Goal: Information Seeking & Learning: Compare options

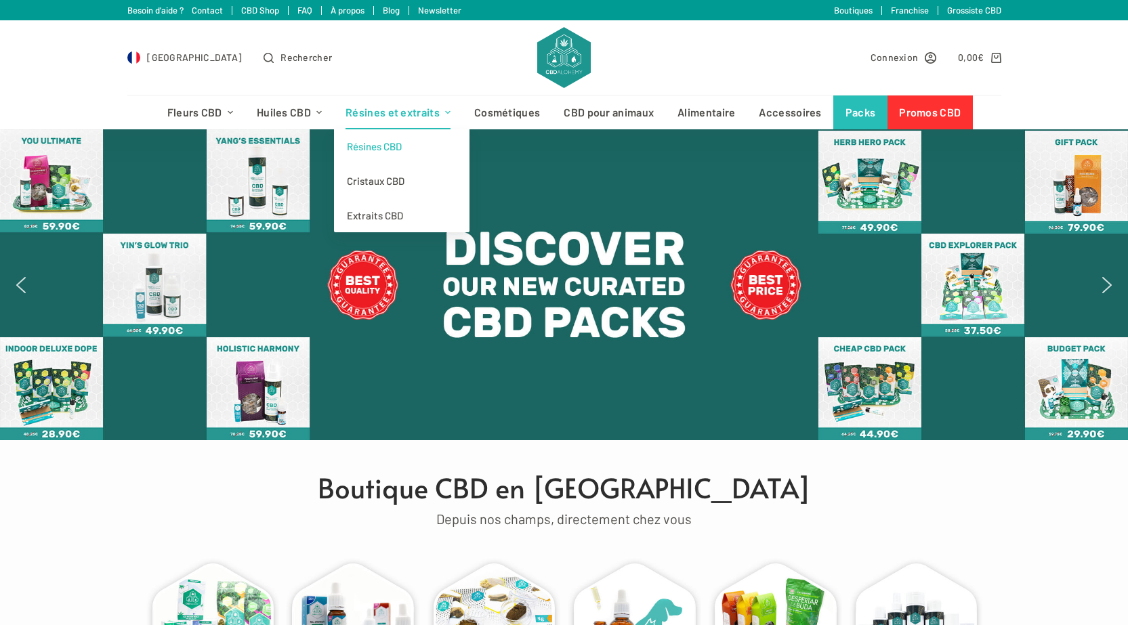
click at [393, 148] on link "Résines CBD" at bounding box center [401, 146] width 135 height 35
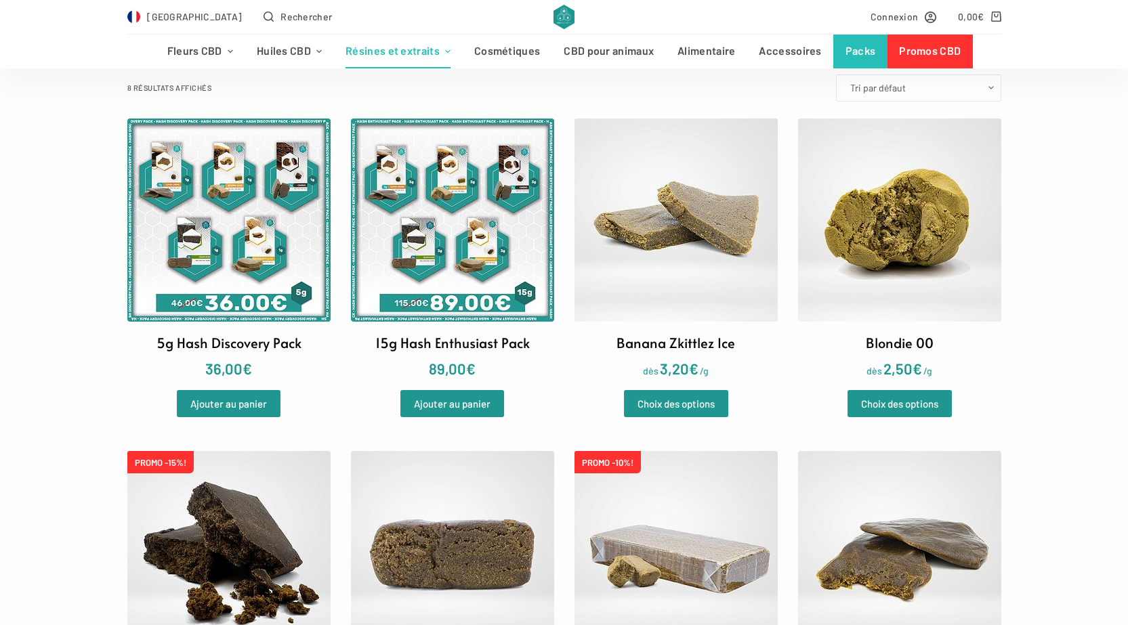
scroll to position [339, 0]
click at [681, 517] on img at bounding box center [675, 552] width 203 height 203
click at [448, 507] on img at bounding box center [452, 552] width 203 height 203
click at [281, 532] on img at bounding box center [228, 552] width 203 height 203
click at [750, 270] on img at bounding box center [675, 220] width 203 height 203
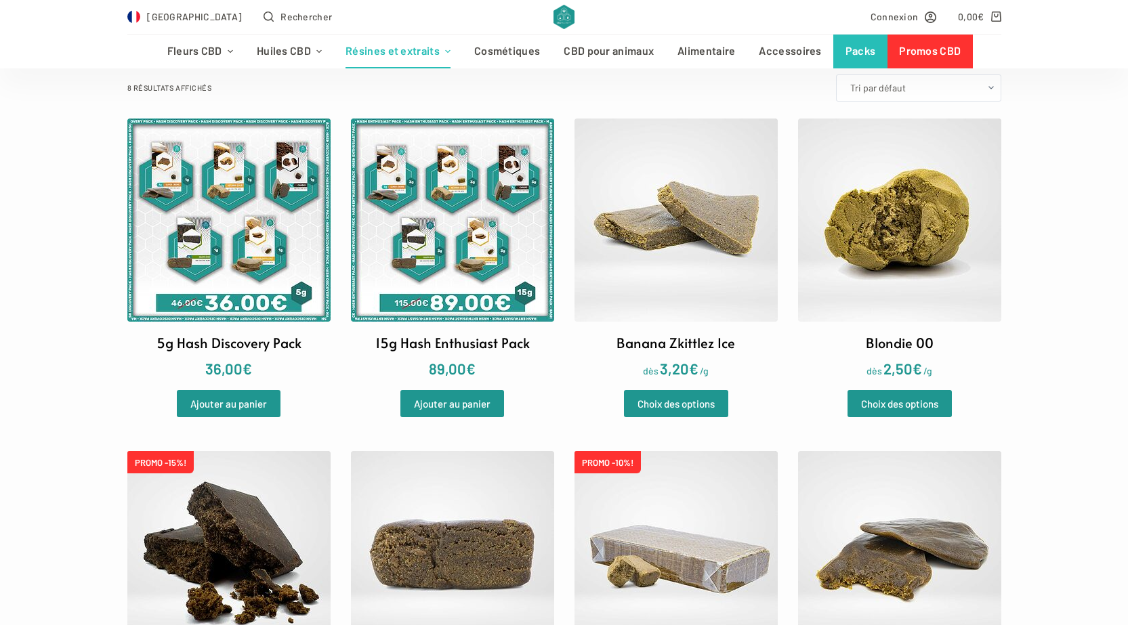
click at [879, 236] on img at bounding box center [899, 220] width 203 height 203
